Goal: Information Seeking & Learning: Find specific fact

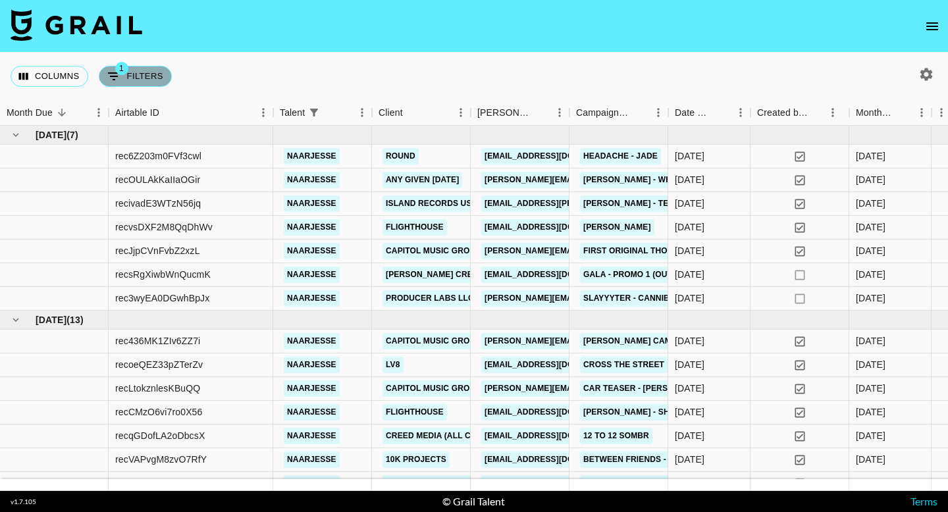
click at [144, 80] on button "1 Filters" at bounding box center [135, 76] width 73 height 21
select select "talentName"
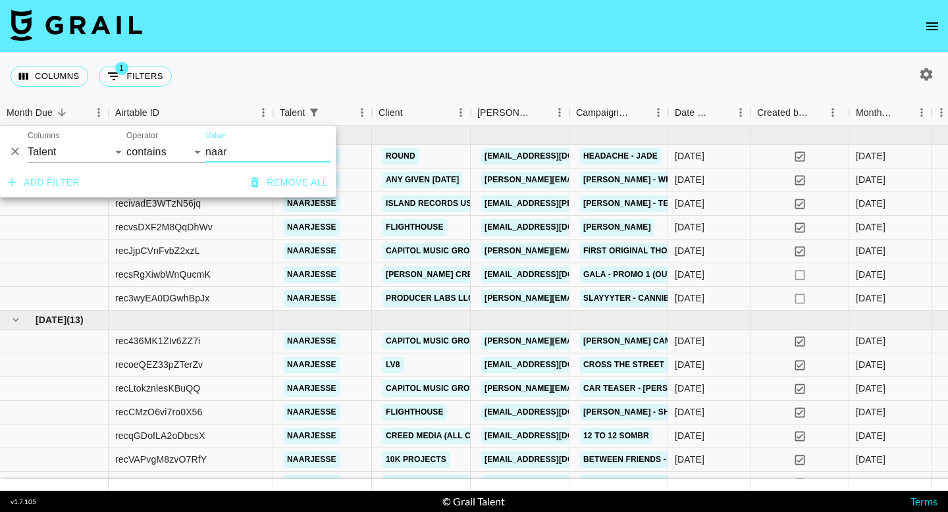
click at [243, 83] on div "Columns 1 Filters + Booking" at bounding box center [474, 76] width 948 height 47
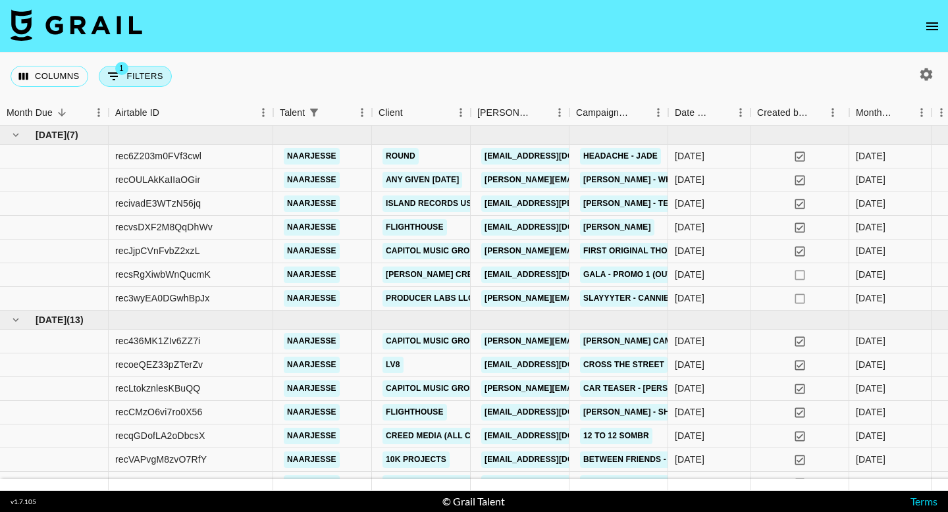
click at [155, 72] on button "1 Filters" at bounding box center [135, 76] width 73 height 21
select select "talentName"
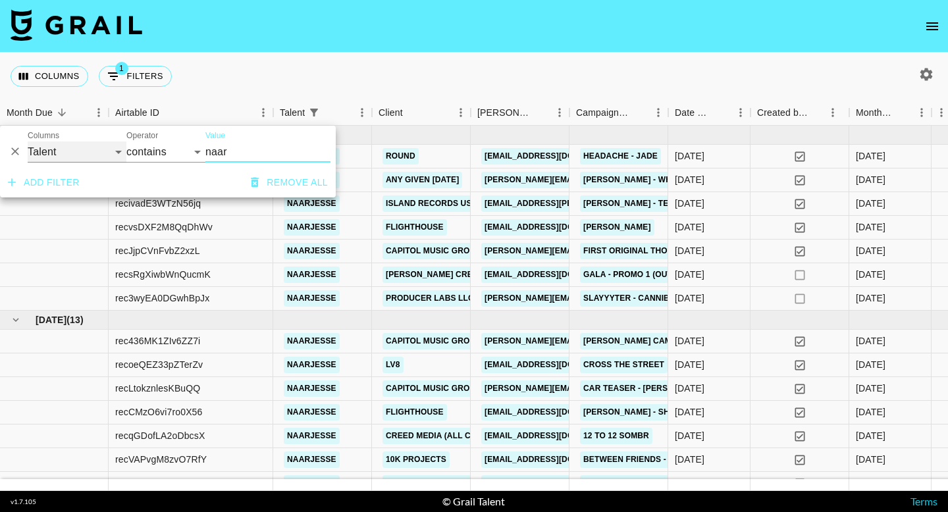
click at [106, 155] on select "Grail Platform ID Airtable ID Talent Manager Client [PERSON_NAME] Campaign (Typ…" at bounding box center [77, 151] width 99 height 21
click at [240, 150] on input "naar" at bounding box center [267, 151] width 125 height 21
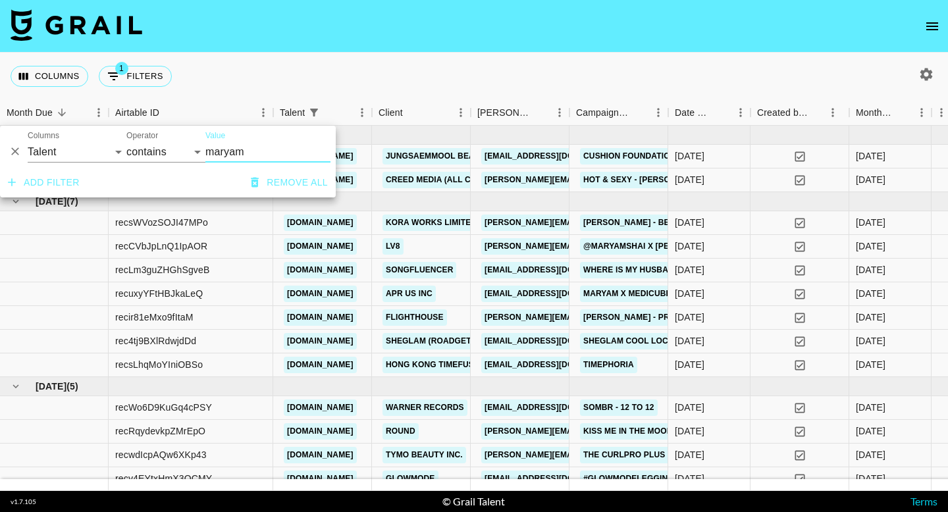
type input "maryam"
click at [442, 91] on div "Columns 1 Filters + Booking" at bounding box center [474, 76] width 948 height 47
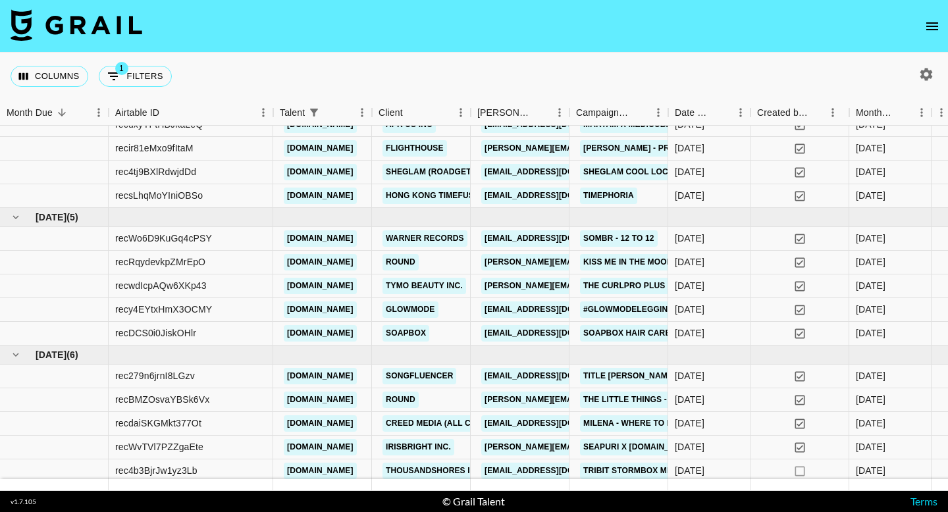
scroll to position [197, 0]
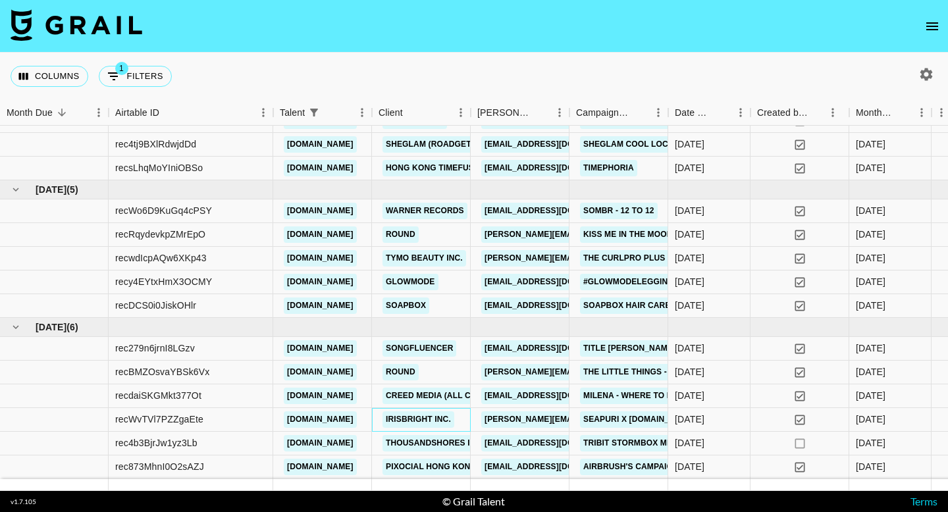
click at [459, 417] on div "IRISBRIGHT INC." at bounding box center [421, 420] width 99 height 24
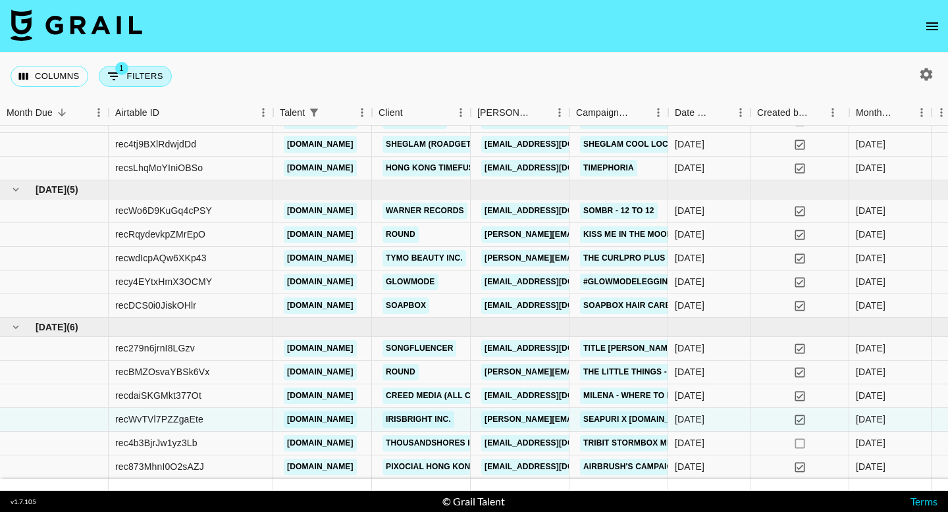
click at [130, 71] on button "1 Filters" at bounding box center [135, 76] width 73 height 21
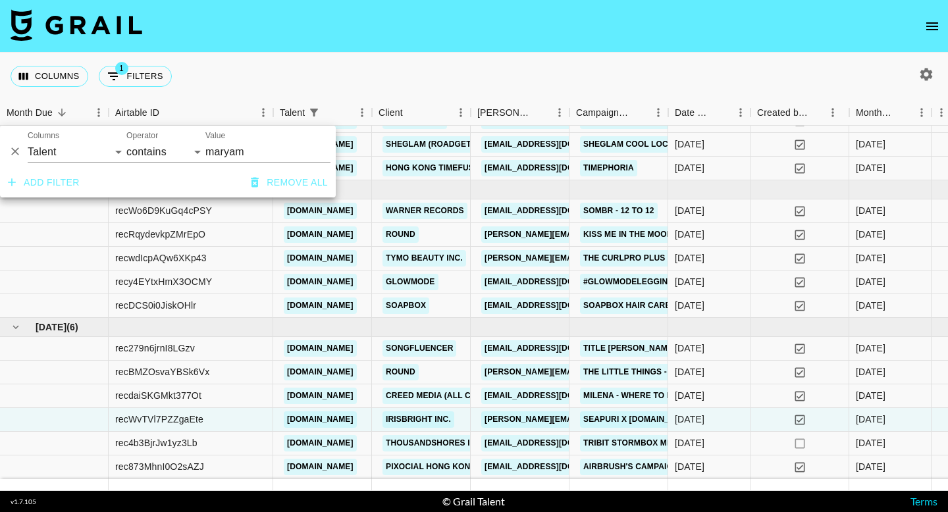
click at [80, 136] on div "Columns Grail Platform ID Airtable ID Talent Manager Client [PERSON_NAME] Campa…" at bounding box center [77, 147] width 99 height 32
click at [82, 145] on select "Grail Platform ID Airtable ID Talent Manager Client [PERSON_NAME] Campaign (Typ…" at bounding box center [77, 151] width 99 height 21
select select "clientId"
click at [28, 141] on select "Grail Platform ID Airtable ID Talent Manager Client [PERSON_NAME] Campaign (Typ…" at bounding box center [77, 151] width 99 height 21
select select "is"
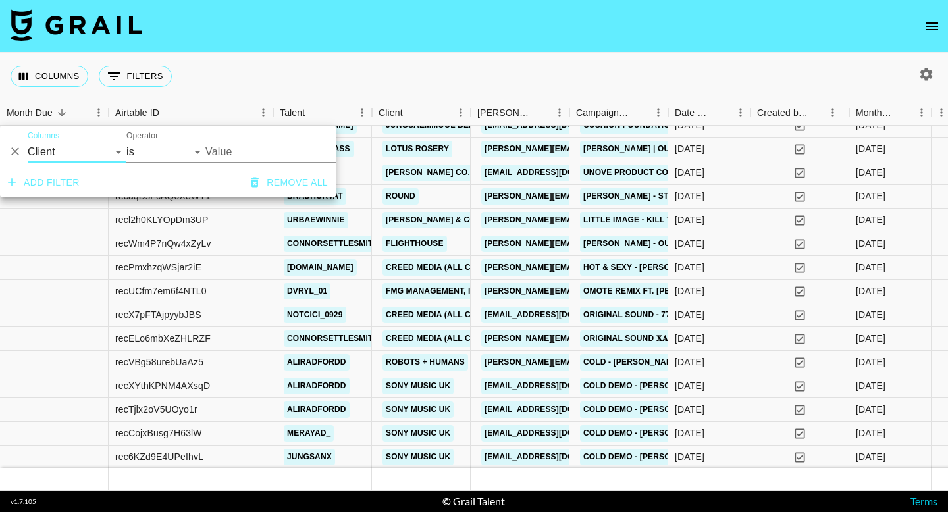
click at [230, 151] on input "Value" at bounding box center [294, 151] width 178 height 20
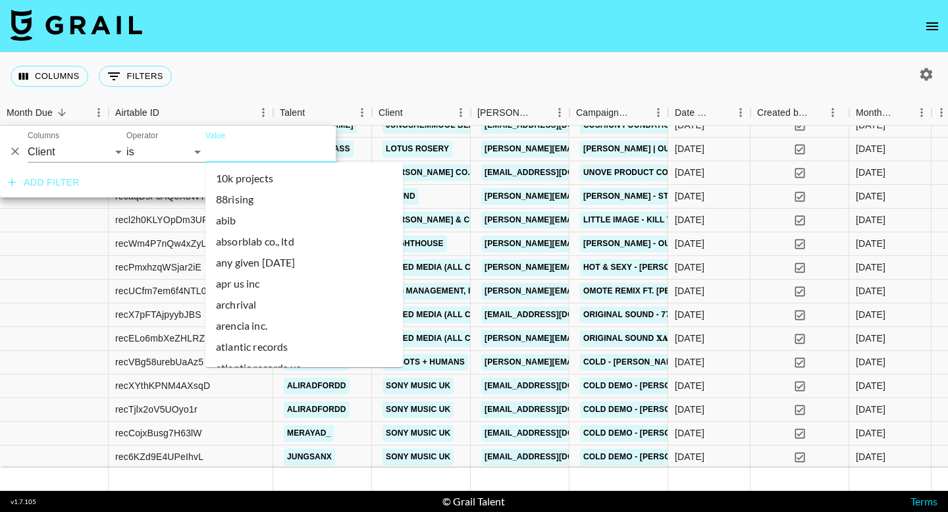
paste input "recWvTVl7PZZgaEte @[DOMAIN_NAME] IRISBRIGHT INC. KolrRWzJudhdx3gpAXihtBOSEUU2 S…"
type input "recWvTVl7PZZgaEte @[DOMAIN_NAME] IRISBRIGHT INC. KolrRWzJudhdx3gpAXihtBOSEUU2 S…"
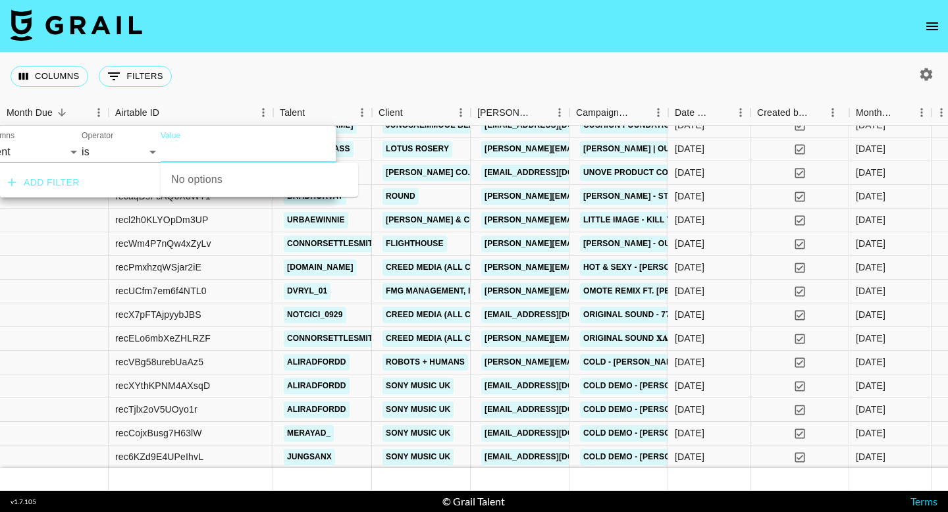
click at [230, 151] on input "recWvTVl7PZZgaEte @[DOMAIN_NAME] IRISBRIGHT INC. KolrRWzJudhdx3gpAXihtBOSEUU2 S…" at bounding box center [250, 151] width 178 height 20
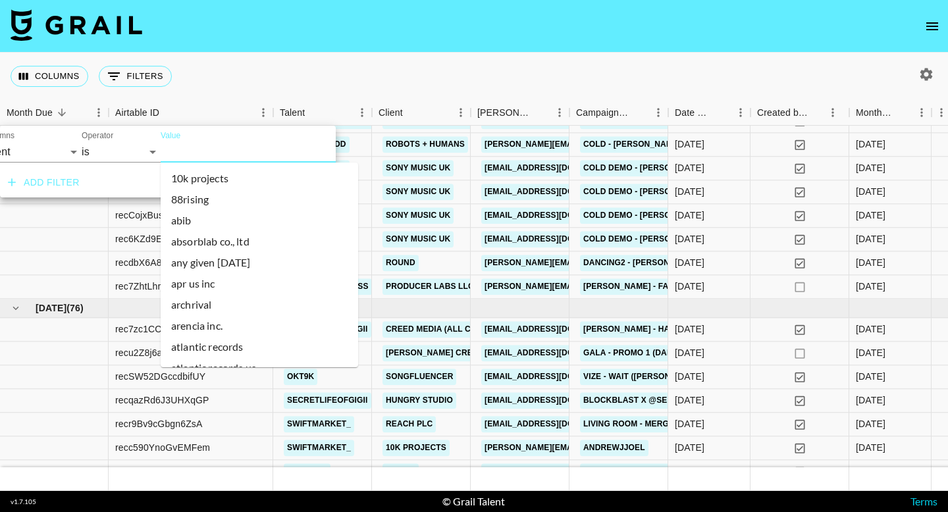
scroll to position [420, 0]
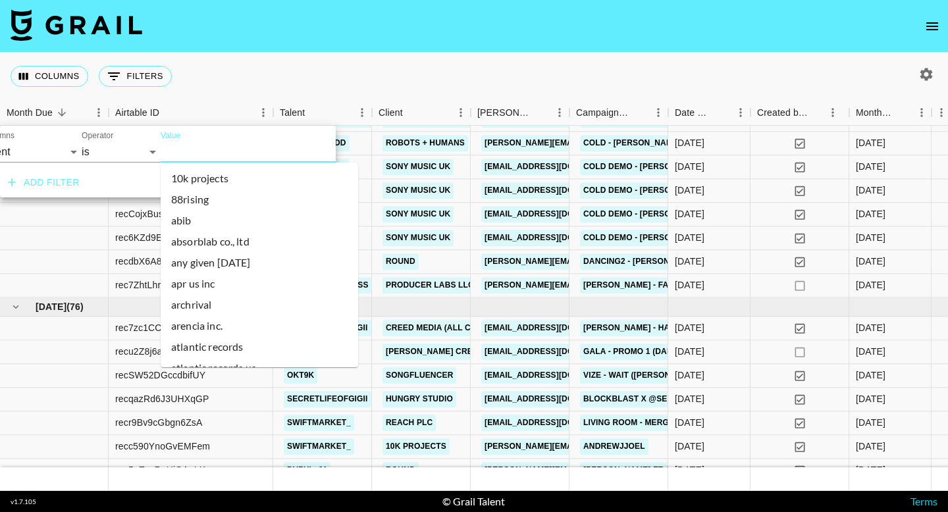
click at [368, 72] on div "Columns 0 Filters + Booking" at bounding box center [474, 76] width 948 height 47
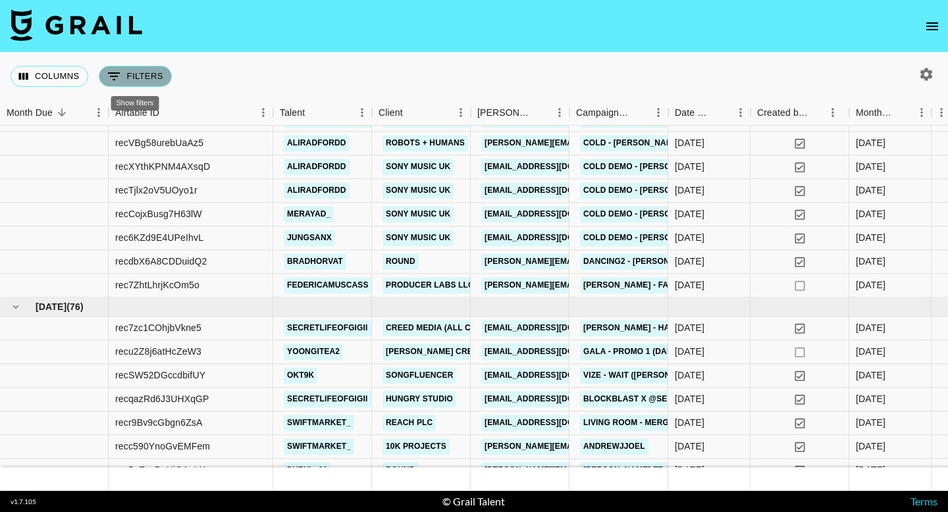
click at [141, 78] on button "0 Filters" at bounding box center [135, 76] width 73 height 21
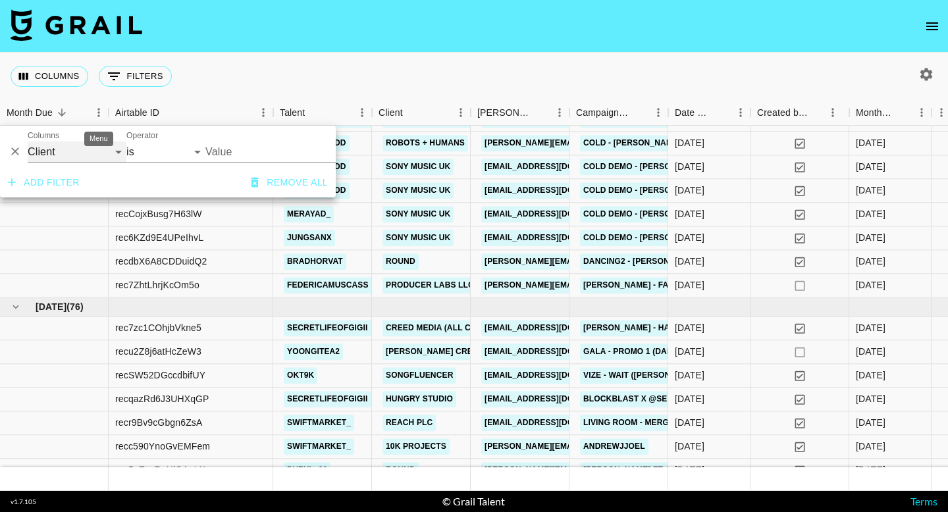
click at [94, 149] on select "Grail Platform ID Airtable ID Talent Manager Client [PERSON_NAME] Campaign (Typ…" at bounding box center [77, 151] width 99 height 21
select select "talentName"
click at [28, 141] on select "Grail Platform ID Airtable ID Talent Manager Client [PERSON_NAME] Campaign (Typ…" at bounding box center [77, 151] width 99 height 21
select select "contains"
click at [240, 152] on input "Value" at bounding box center [267, 151] width 125 height 21
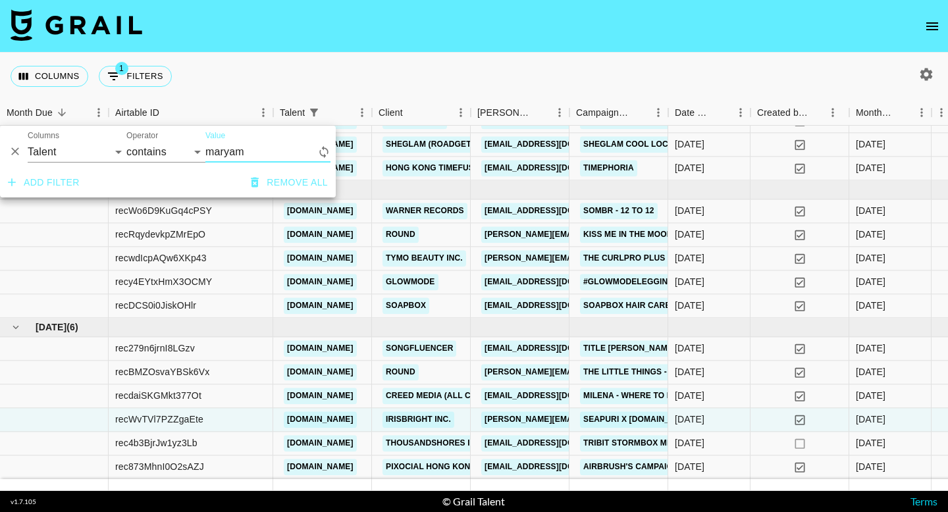
scroll to position [201, 0]
type input "maryam"
click at [463, 80] on div "Columns 1 Filters + Booking" at bounding box center [474, 76] width 948 height 47
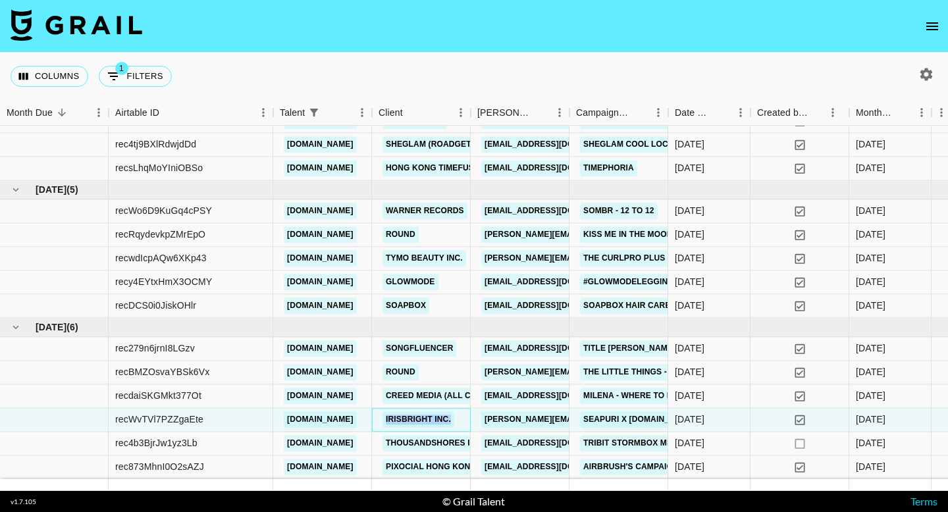
copy link "IRISBRIGHT INC."
drag, startPoint x: 458, startPoint y: 417, endPoint x: 380, endPoint y: 420, distance: 78.4
click at [380, 420] on div "IRISBRIGHT INC." at bounding box center [421, 420] width 99 height 24
click at [145, 79] on button "1 Filters" at bounding box center [135, 76] width 73 height 21
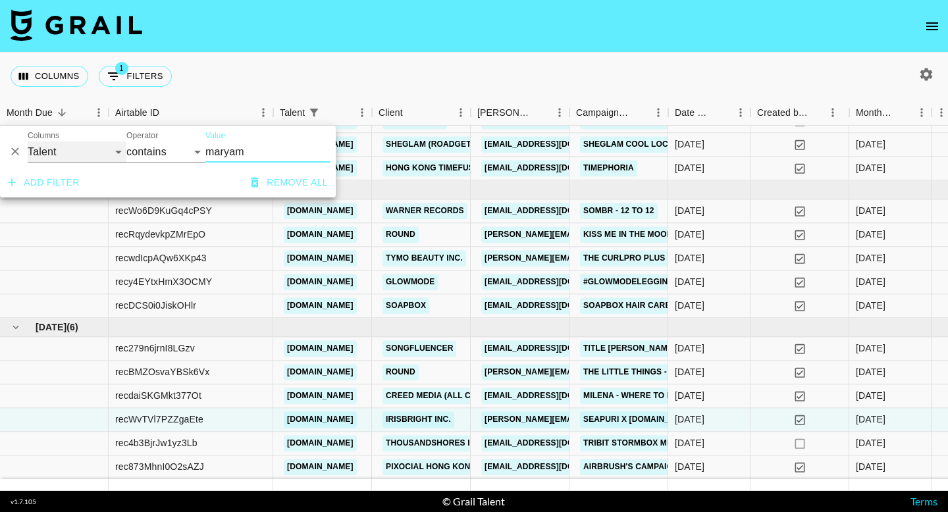
click at [64, 157] on select "Grail Platform ID Airtable ID Talent Manager Client [PERSON_NAME] Campaign (Typ…" at bounding box center [77, 151] width 99 height 21
select select "clientId"
click at [28, 141] on select "Grail Platform ID Airtable ID Talent Manager Client [PERSON_NAME] Campaign (Typ…" at bounding box center [77, 151] width 99 height 21
select select "is"
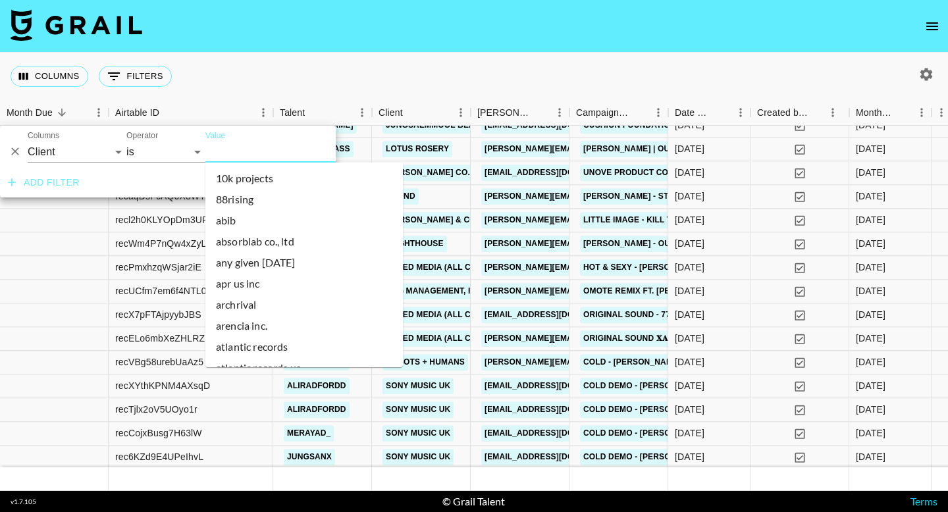
click at [236, 149] on input "Value" at bounding box center [294, 151] width 178 height 20
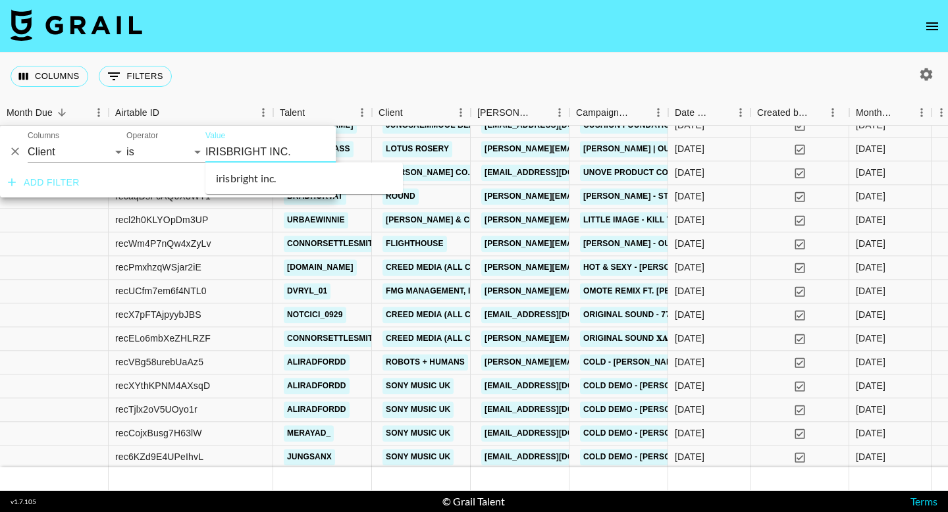
type input "IRISBRIGHT INC."
click at [296, 172] on li "irisbright inc." at bounding box center [303, 178] width 197 height 21
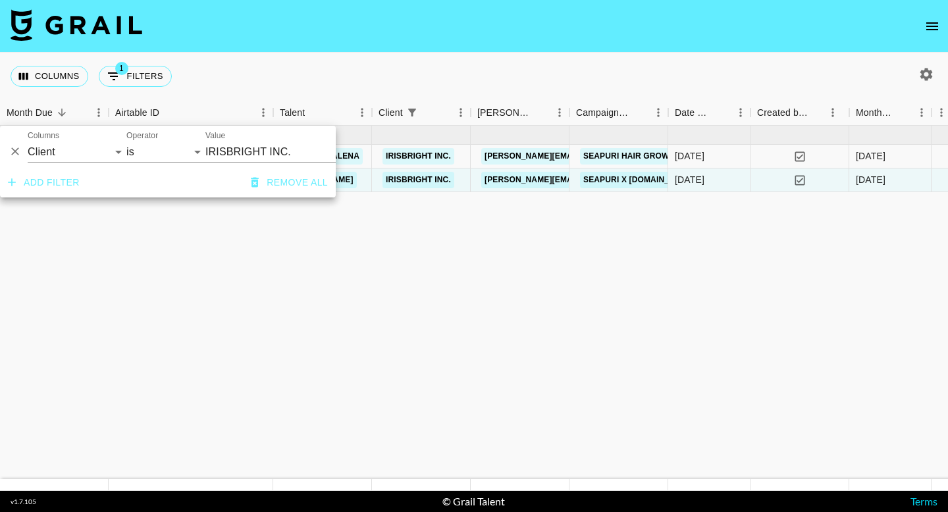
scroll to position [0, 0]
